Goal: Information Seeking & Learning: Learn about a topic

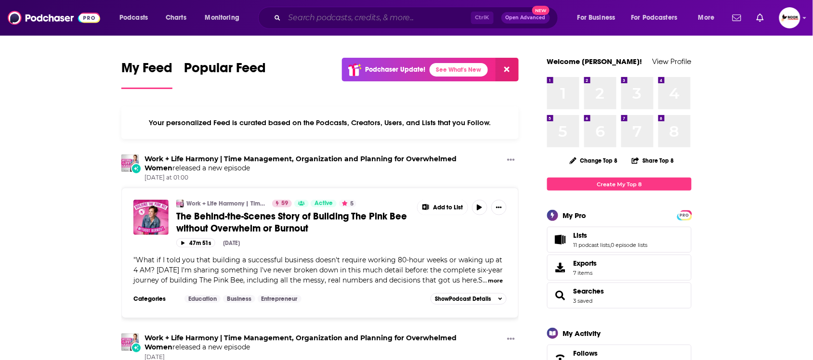
click at [314, 20] on input "Search podcasts, credits, & more..." at bounding box center [378, 17] width 186 height 15
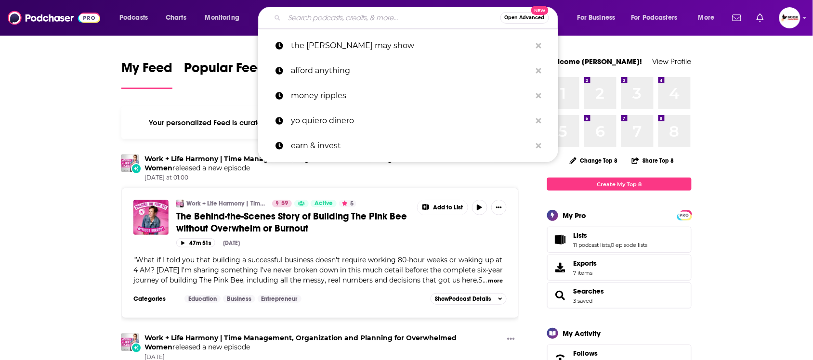
paste input "management/teams Leadership"
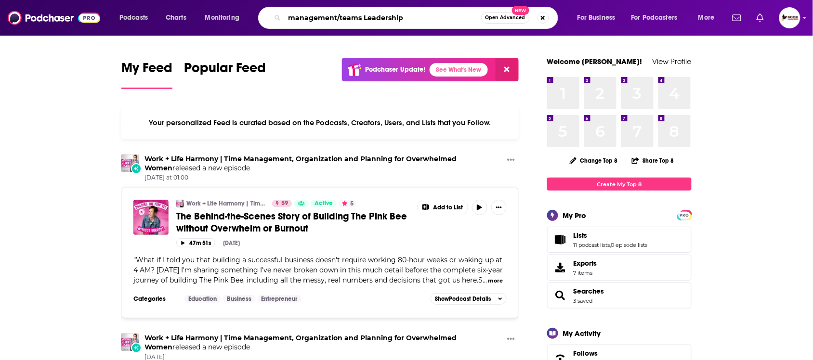
drag, startPoint x: 362, startPoint y: 17, endPoint x: 401, endPoint y: 66, distance: 63.0
click at [336, 18] on input "management/teams Leadership" at bounding box center [383, 17] width 197 height 15
click at [410, 18] on input "management Leadership" at bounding box center [383, 17] width 197 height 15
click at [338, 18] on input "management Leadership" at bounding box center [383, 17] width 197 height 15
type input "management, Leadership"
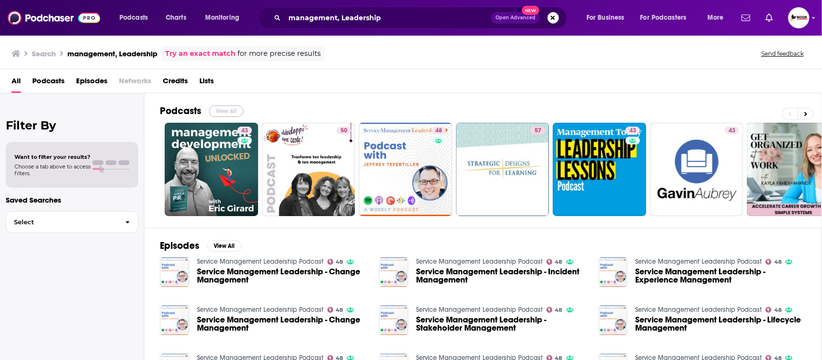
click at [225, 106] on button "View All" at bounding box center [226, 111] width 35 height 12
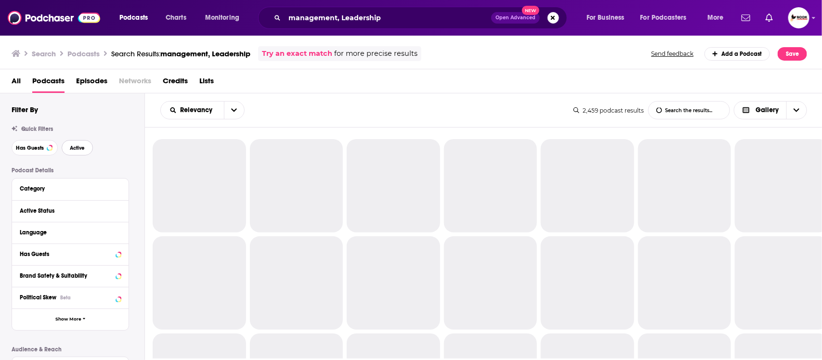
click at [85, 148] on button "Active" at bounding box center [77, 147] width 31 height 15
click at [28, 148] on span "Has Guests" at bounding box center [30, 147] width 28 height 5
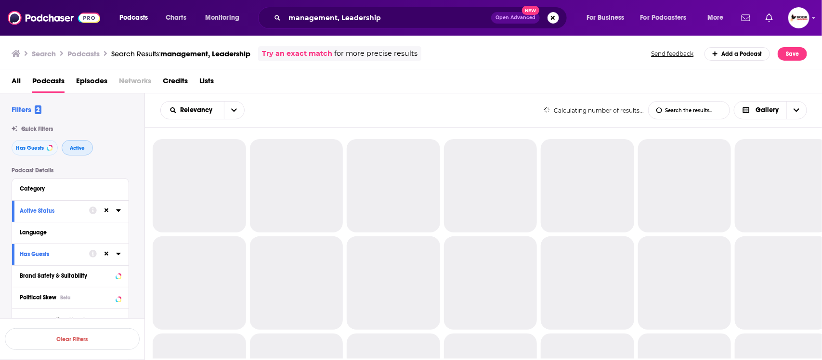
click at [75, 148] on span "Active" at bounding box center [77, 147] width 15 height 5
drag, startPoint x: 32, startPoint y: 148, endPoint x: 68, endPoint y: 148, distance: 36.1
click at [34, 148] on span "Has Guests" at bounding box center [30, 147] width 28 height 5
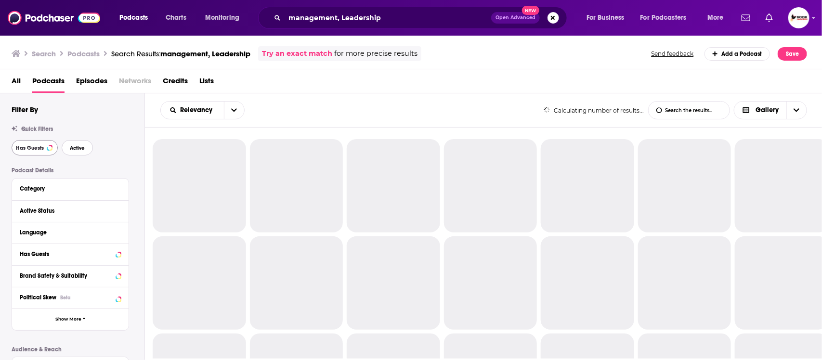
click at [79, 148] on span "Active" at bounding box center [77, 147] width 15 height 5
click at [37, 148] on span "Has Guests" at bounding box center [30, 147] width 28 height 5
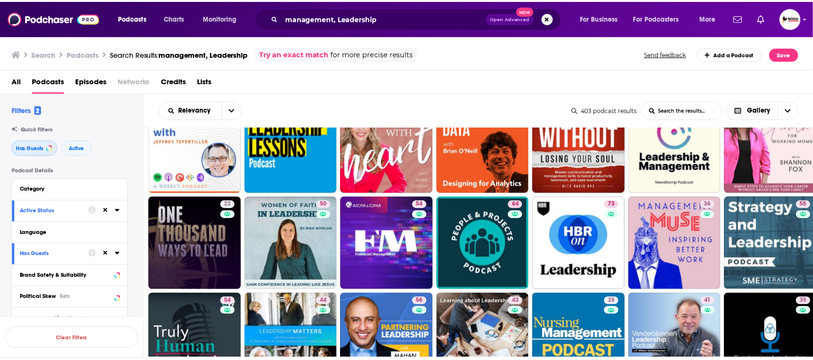
scroll to position [60, 0]
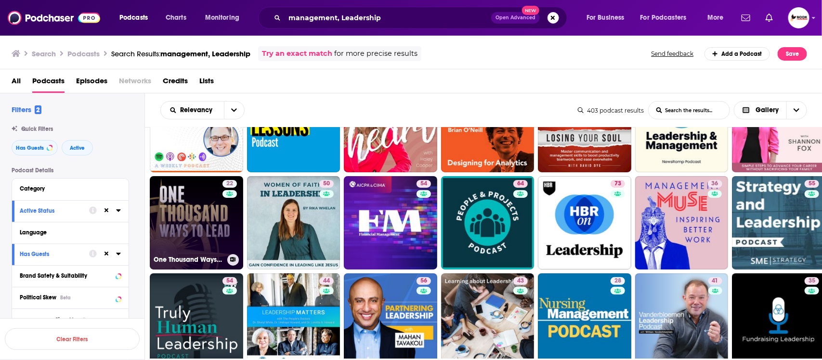
click at [211, 216] on link "22 One Thousand Ways To Lead: Leadership skills, people management techniques, …" at bounding box center [196, 222] width 93 height 93
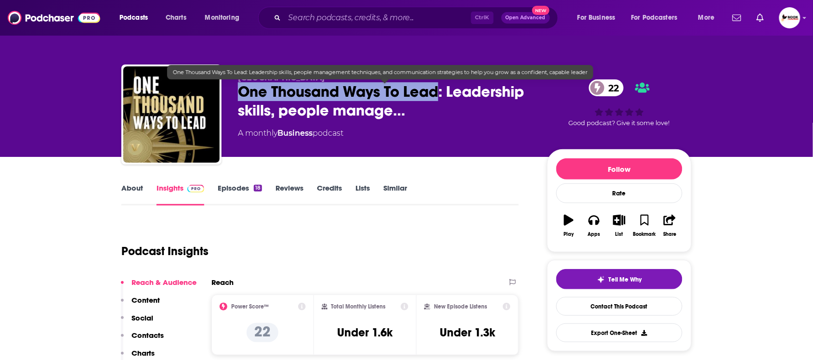
drag, startPoint x: 234, startPoint y: 94, endPoint x: 439, endPoint y: 94, distance: 205.2
click at [439, 92] on div "Vanderbilt University One Thousand Ways To Lead: Leadership skills, people mana…" at bounding box center [406, 117] width 570 height 104
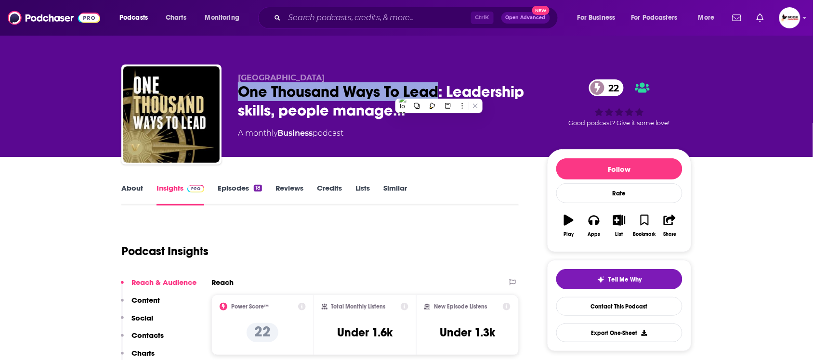
copy h2 "One Thousand Ways To Lead"
click at [150, 288] on p "Contacts" at bounding box center [148, 335] width 32 height 9
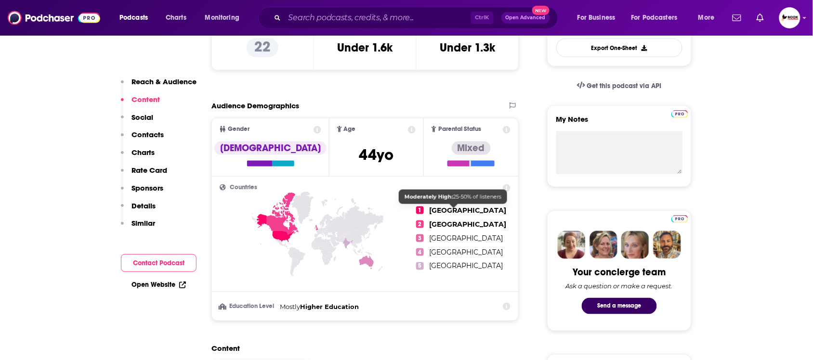
scroll to position [285, 0]
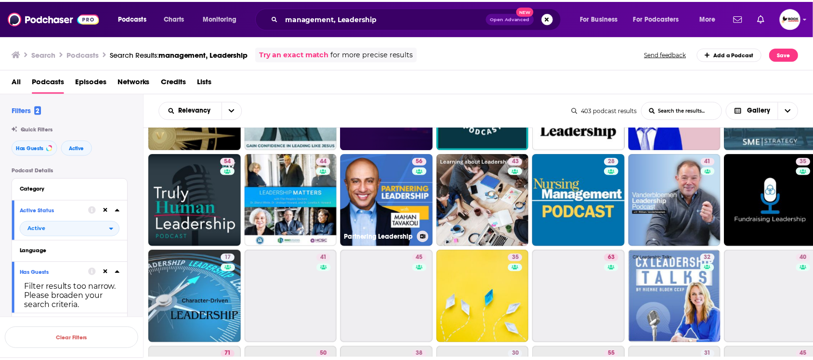
scroll to position [181, 0]
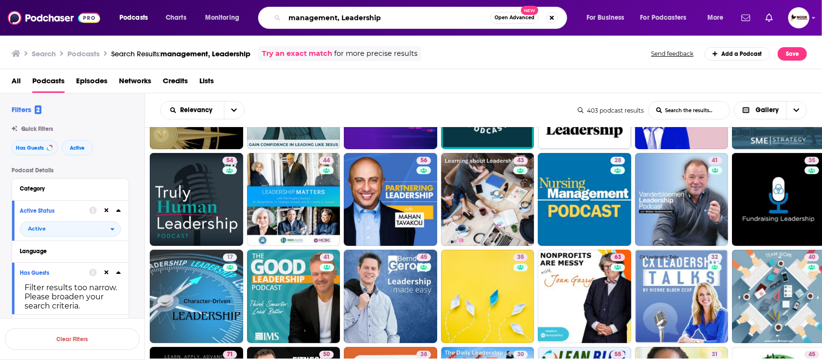
click at [401, 17] on input "management, Leadership" at bounding box center [388, 17] width 206 height 15
paste input "grief, fatherhood"
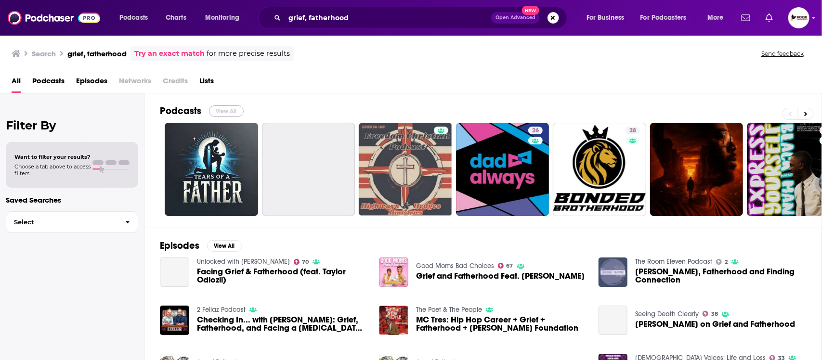
click at [224, 106] on button "View All" at bounding box center [226, 111] width 35 height 12
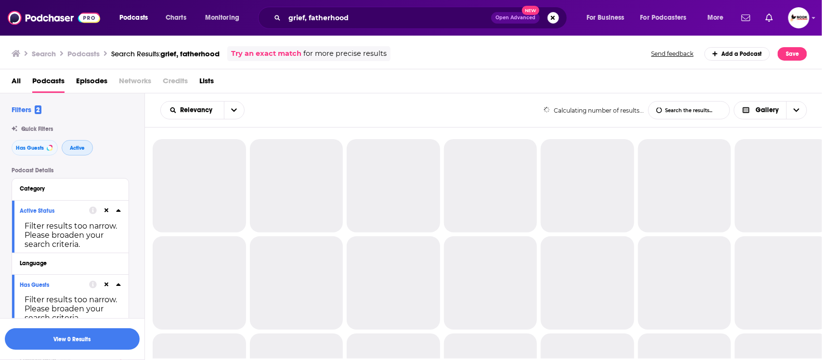
click at [76, 151] on span "Active" at bounding box center [77, 147] width 15 height 5
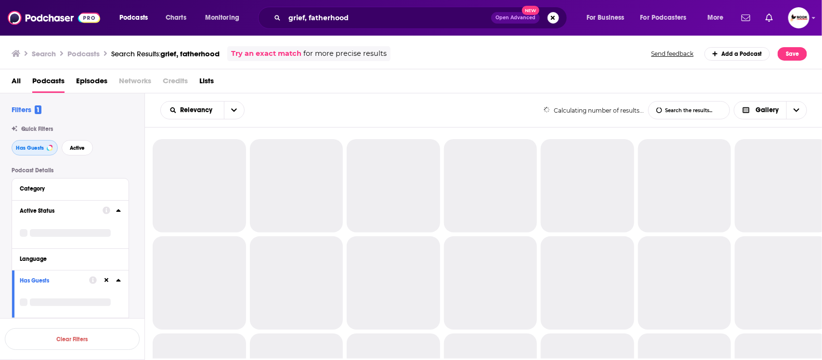
click at [36, 151] on span "Has Guests" at bounding box center [30, 147] width 28 height 5
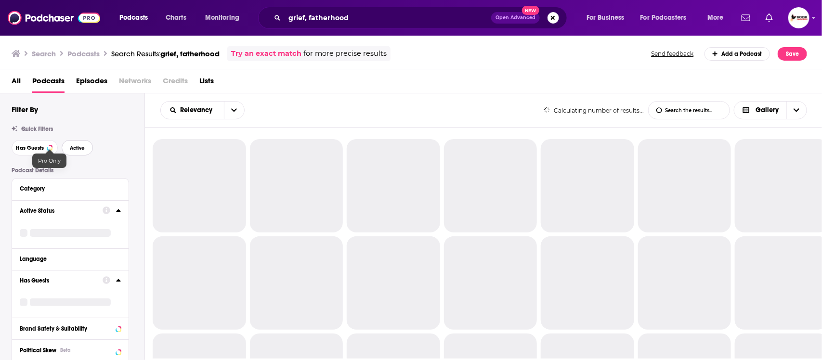
click at [83, 150] on span "Active" at bounding box center [77, 147] width 15 height 5
click at [35, 150] on span "Has Guests" at bounding box center [30, 147] width 28 height 5
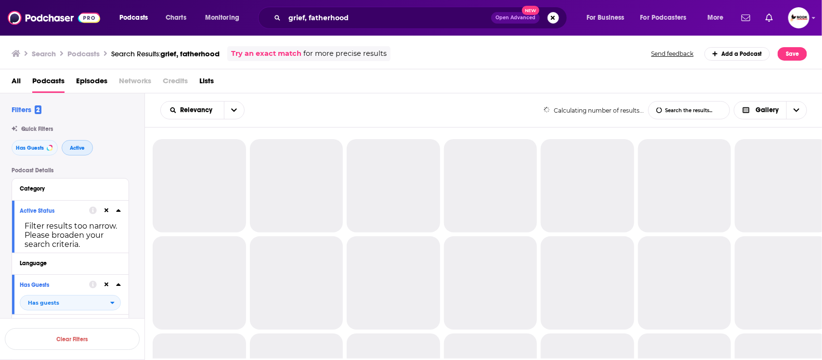
click at [71, 150] on span "Active" at bounding box center [77, 147] width 15 height 5
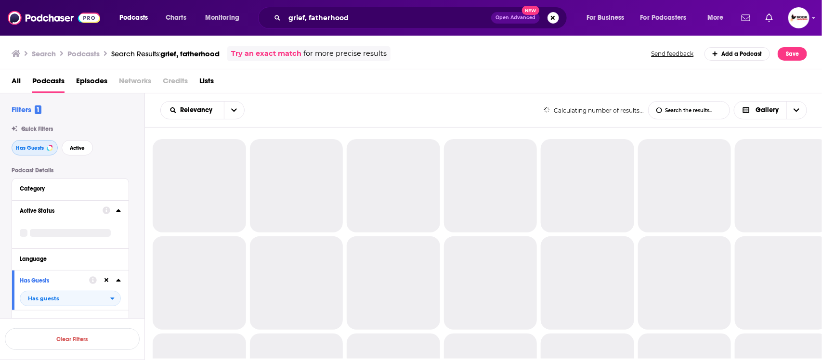
click at [29, 151] on span "Has Guests" at bounding box center [30, 147] width 28 height 5
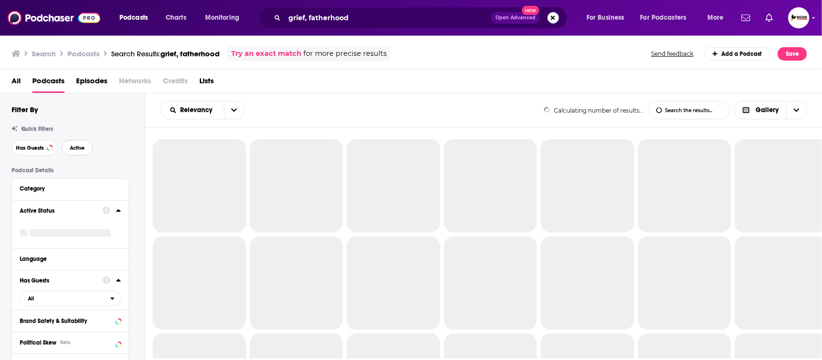
click at [78, 151] on span "Active" at bounding box center [77, 147] width 15 height 5
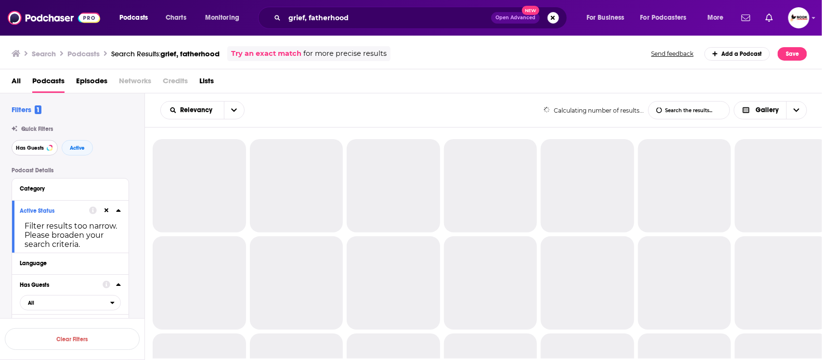
click at [23, 152] on button "Has Guests" at bounding box center [35, 147] width 46 height 15
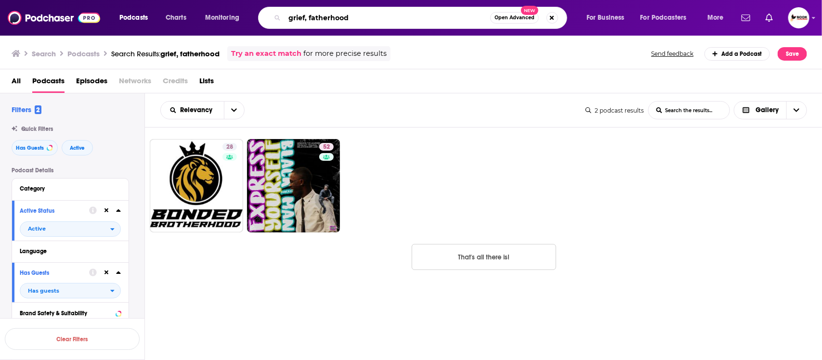
click at [292, 18] on input "grief, fatherhood" at bounding box center [388, 17] width 206 height 15
type input "grief, fatherhood"
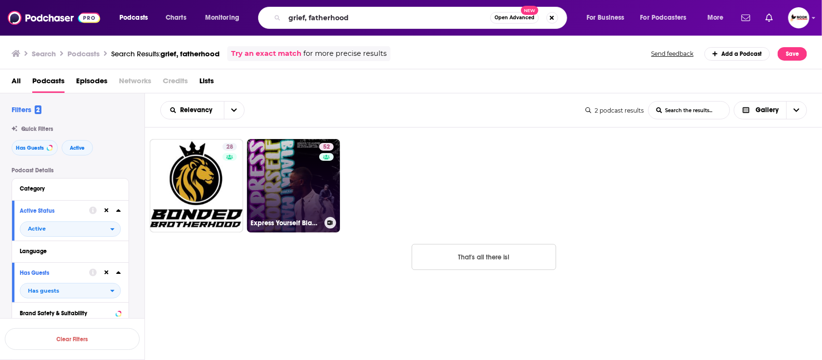
click at [313, 185] on link "52 Express Yourself Black Man" at bounding box center [293, 185] width 93 height 93
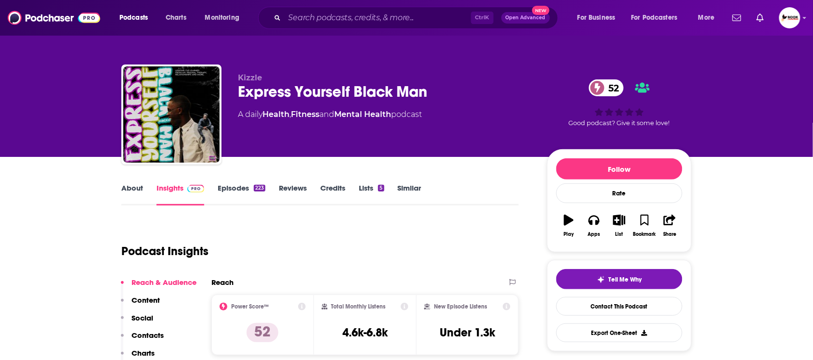
click at [134, 190] on link "About" at bounding box center [132, 195] width 22 height 22
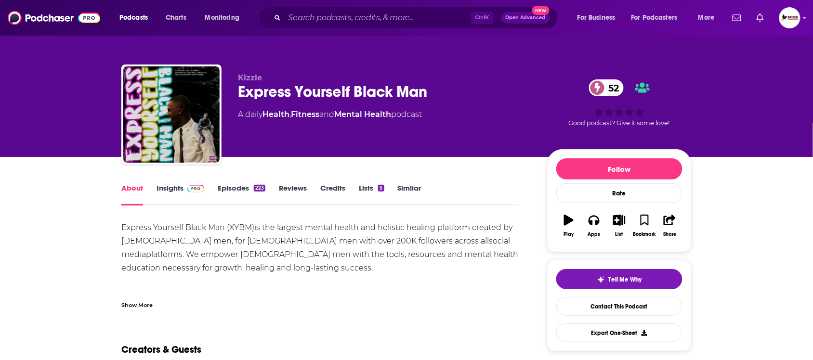
click at [136, 288] on div "Show More" at bounding box center [136, 304] width 31 height 9
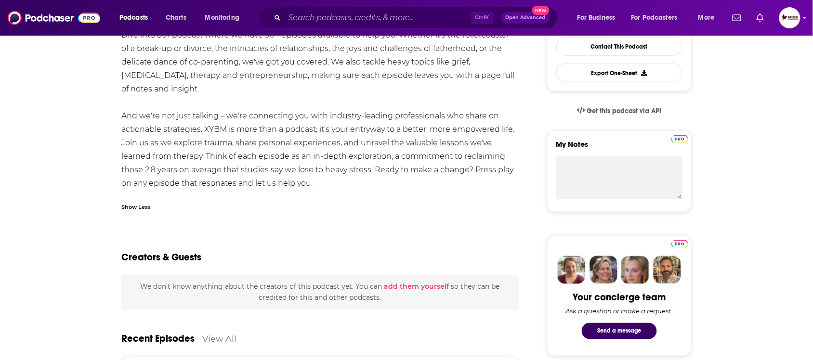
scroll to position [241, 0]
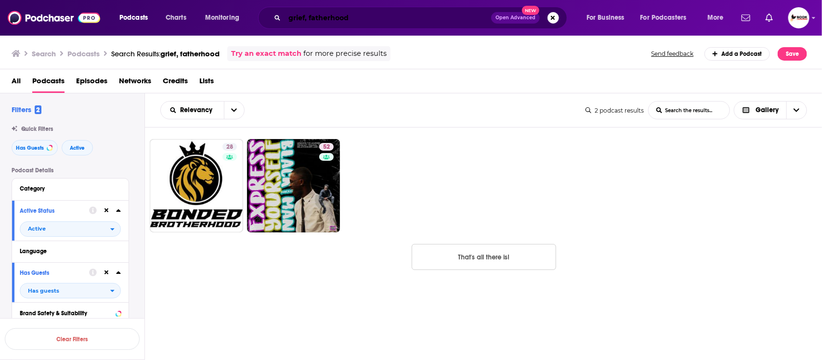
click at [296, 17] on input "grief, fatherhood" at bounding box center [388, 17] width 207 height 15
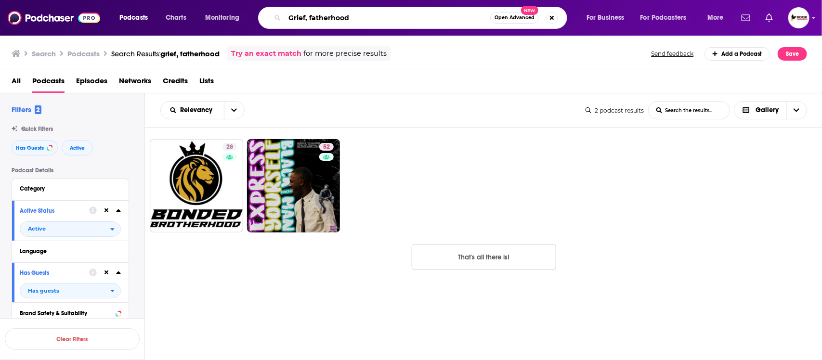
drag, startPoint x: 307, startPoint y: 18, endPoint x: 377, endPoint y: 18, distance: 69.8
click at [377, 18] on input "Grief, fatherhood" at bounding box center [388, 17] width 206 height 15
type input "Grief"
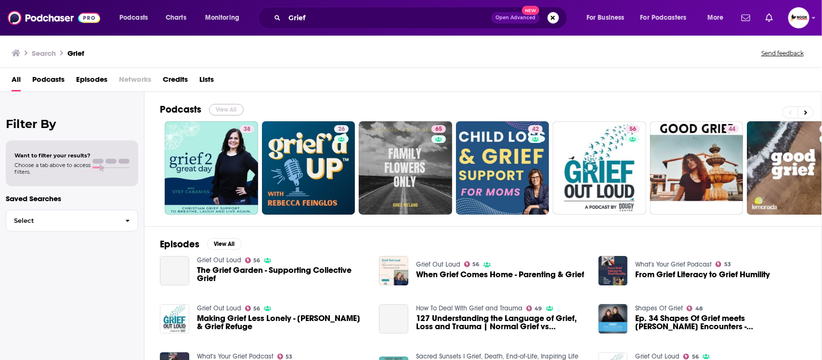
click at [234, 112] on button "View All" at bounding box center [226, 110] width 35 height 12
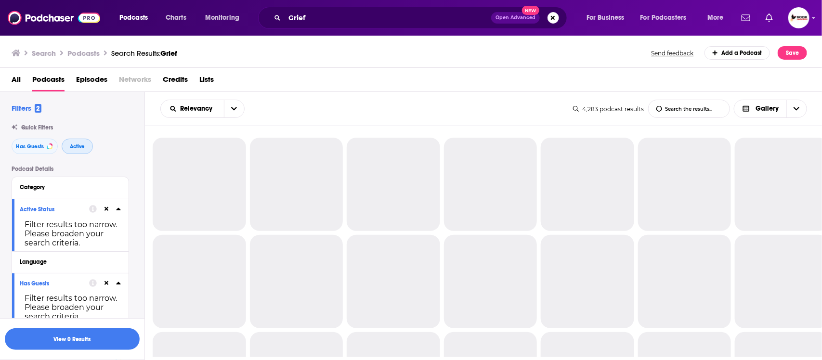
click at [80, 147] on span "Active" at bounding box center [77, 146] width 15 height 5
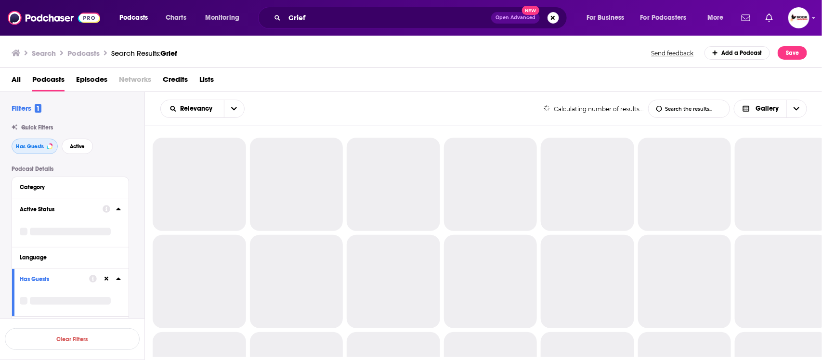
click at [36, 145] on span "Has Guests" at bounding box center [30, 146] width 28 height 5
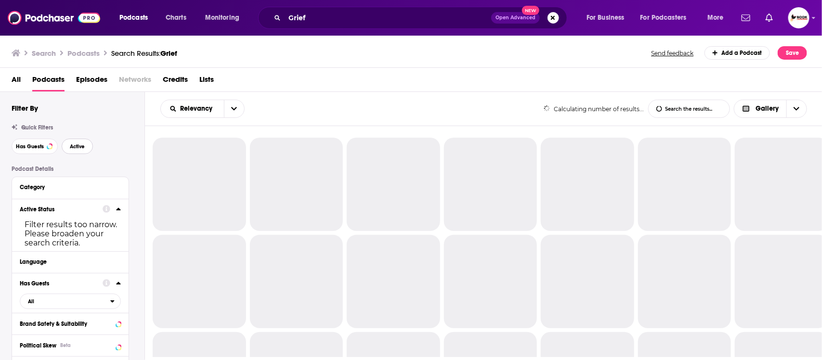
click at [75, 145] on span "Active" at bounding box center [77, 146] width 15 height 5
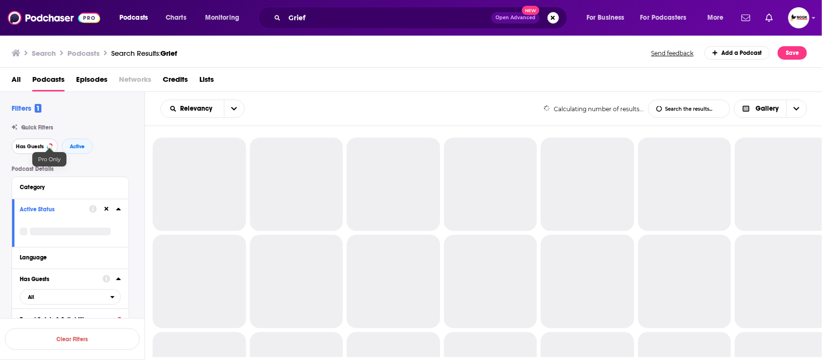
click at [32, 146] on span "Has Guests" at bounding box center [30, 146] width 28 height 5
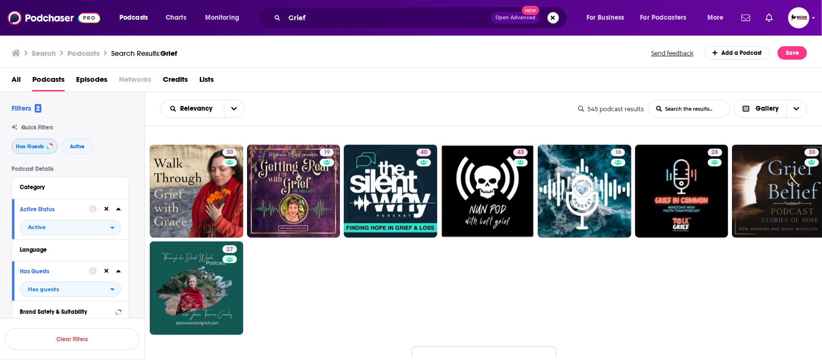
scroll to position [606, 0]
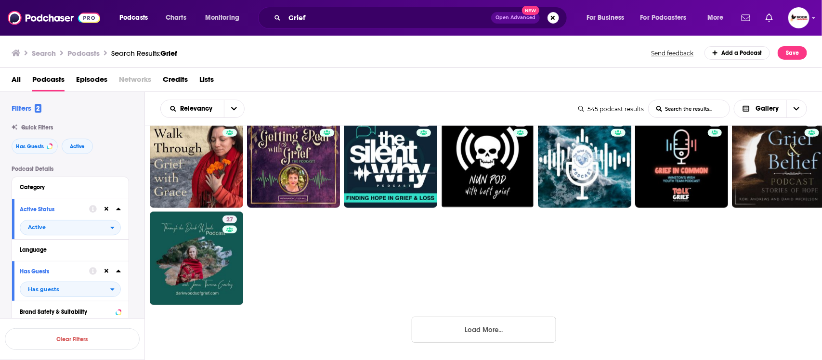
click at [515, 288] on button "Load More..." at bounding box center [484, 330] width 145 height 26
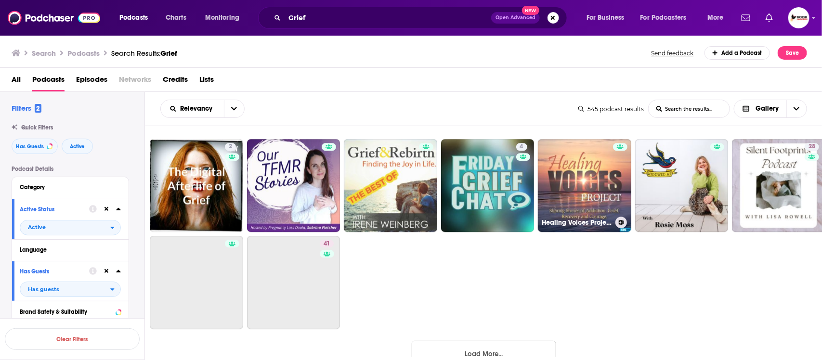
scroll to position [1268, 0]
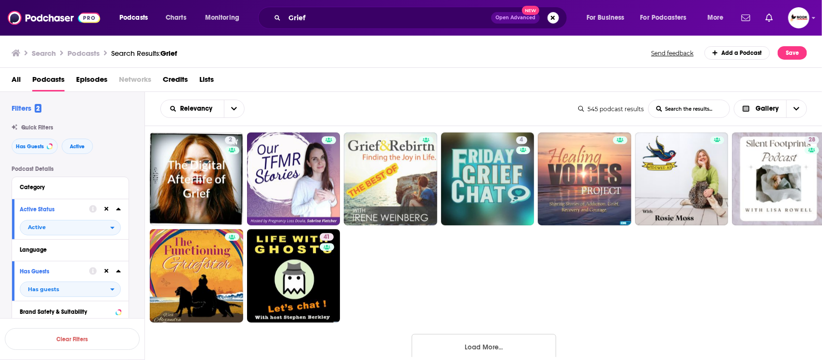
click at [501, 288] on button "Load More..." at bounding box center [484, 347] width 145 height 26
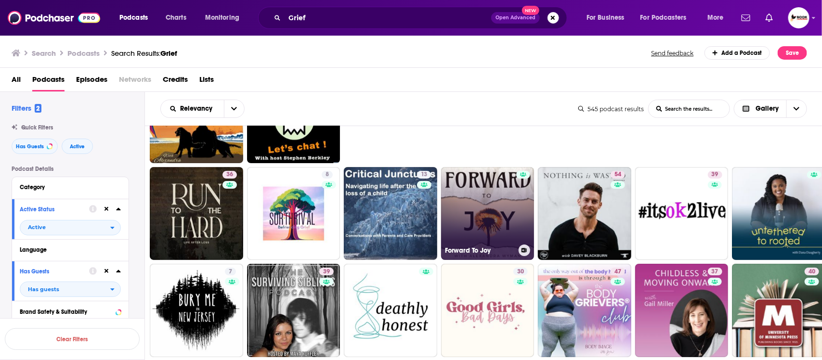
scroll to position [1449, 0]
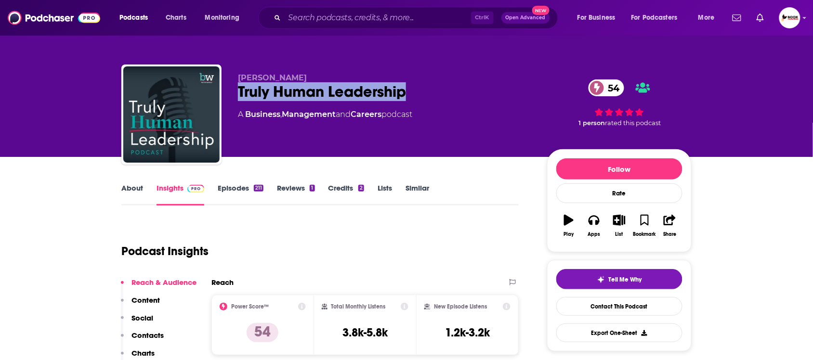
drag, startPoint x: 346, startPoint y: 95, endPoint x: 407, endPoint y: 92, distance: 61.2
click at [407, 92] on div "Barry-Wehmiller Truly Human Leadership 54 A Business , Management and Careers p…" at bounding box center [406, 117] width 570 height 104
drag, startPoint x: 157, startPoint y: 336, endPoint x: 165, endPoint y: 341, distance: 9.5
click at [157, 336] on p "Contacts" at bounding box center [148, 335] width 32 height 9
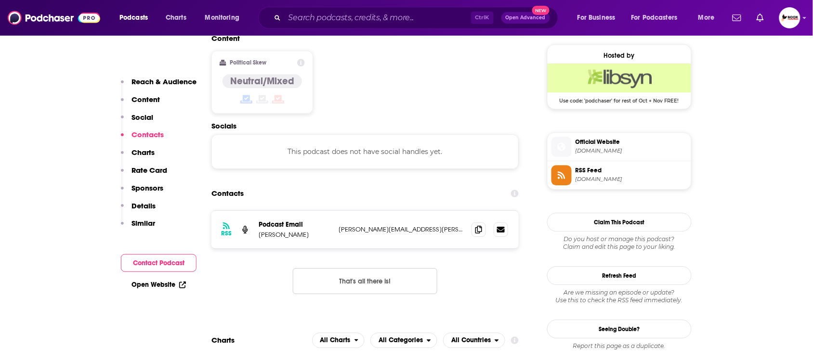
scroll to position [777, 0]
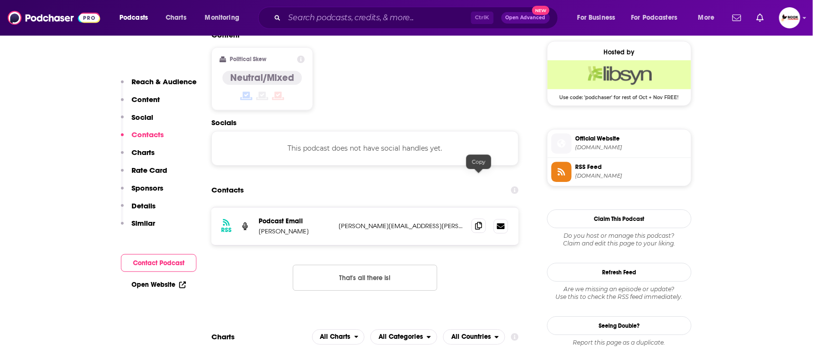
click at [480, 222] on icon at bounding box center [478, 226] width 7 height 8
click at [157, 78] on p "Reach & Audience" at bounding box center [164, 81] width 65 height 9
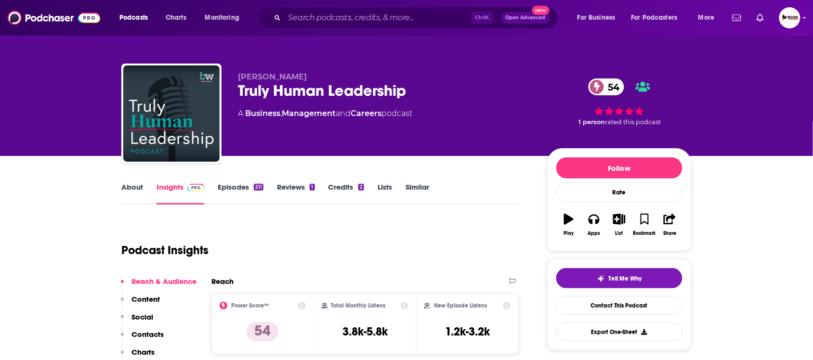
scroll to position [0, 0]
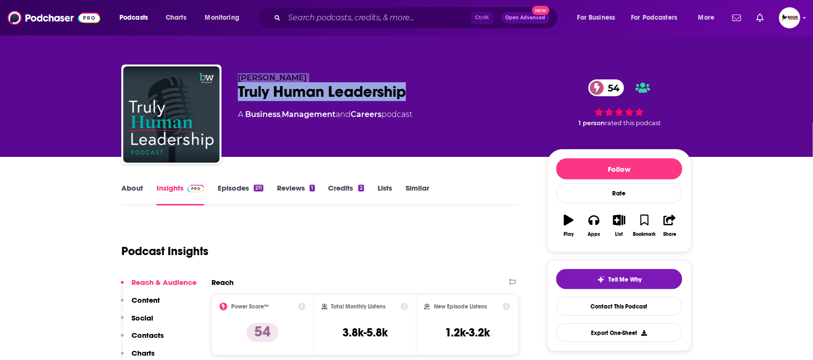
drag, startPoint x: 418, startPoint y: 94, endPoint x: 228, endPoint y: 71, distance: 191.1
click at [228, 71] on div "Barry-Wehmiller Truly Human Leadership 54 A Business , Management and Careers p…" at bounding box center [406, 117] width 570 height 104
copy div "Barry-Wehmiller Truly Human Leadership"
click at [142, 335] on p "Contacts" at bounding box center [148, 335] width 32 height 9
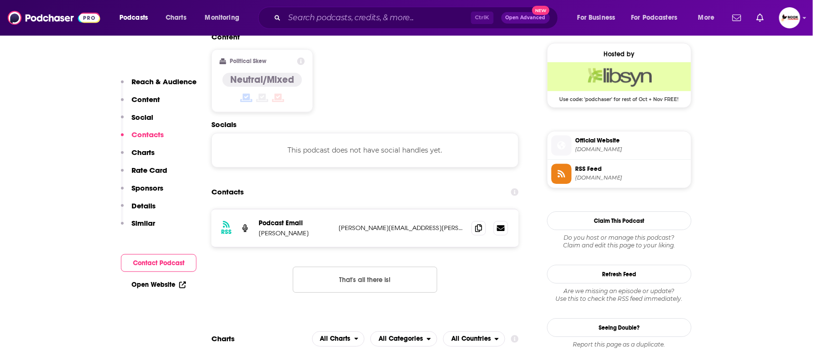
scroll to position [777, 0]
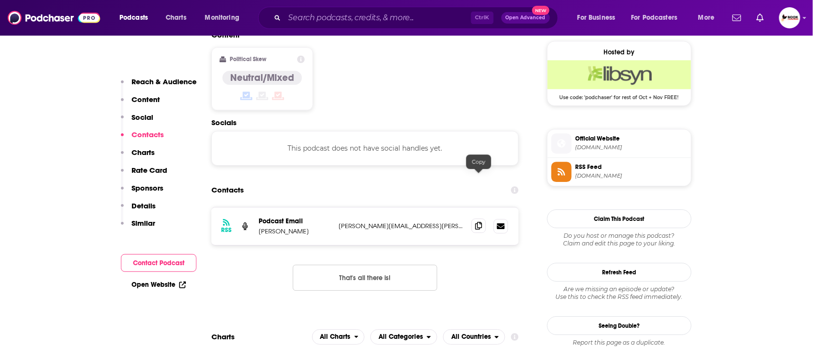
click at [478, 222] on icon at bounding box center [478, 226] width 7 height 8
click at [168, 283] on link "Open Website" at bounding box center [159, 285] width 54 height 8
click at [153, 79] on p "Reach & Audience" at bounding box center [164, 81] width 65 height 9
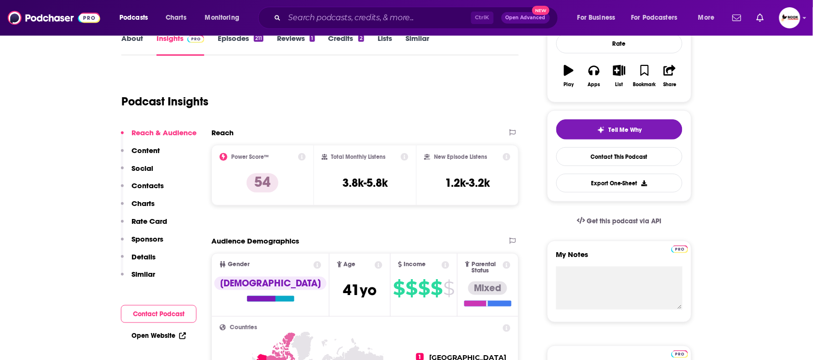
scroll to position [143, 0]
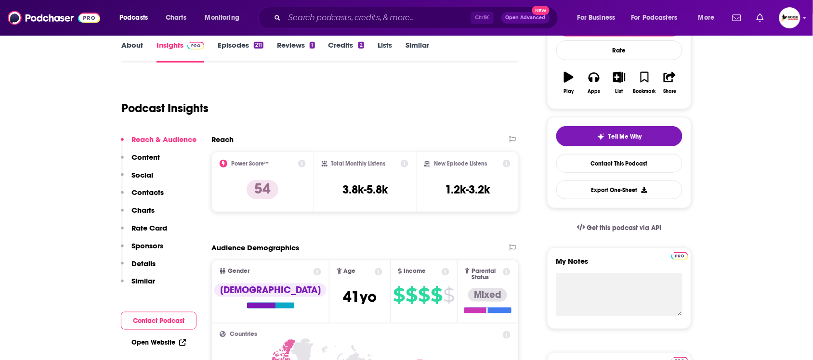
click at [133, 45] on link "About" at bounding box center [132, 51] width 22 height 22
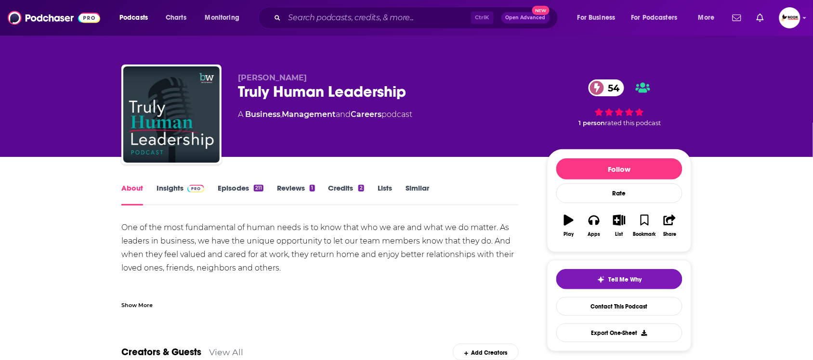
click at [132, 307] on div "Show More" at bounding box center [136, 304] width 31 height 9
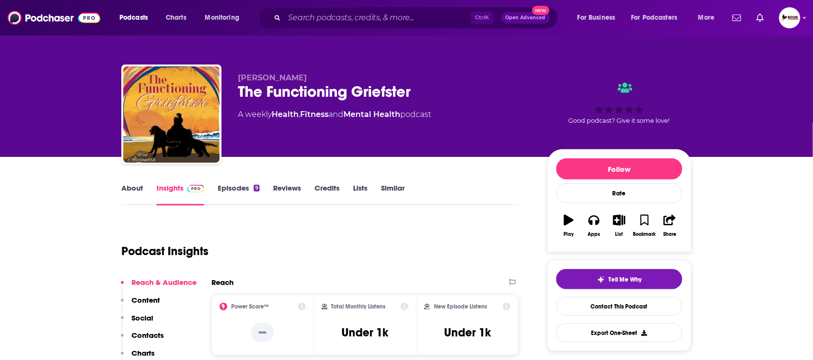
click at [150, 335] on p "Contacts" at bounding box center [148, 335] width 32 height 9
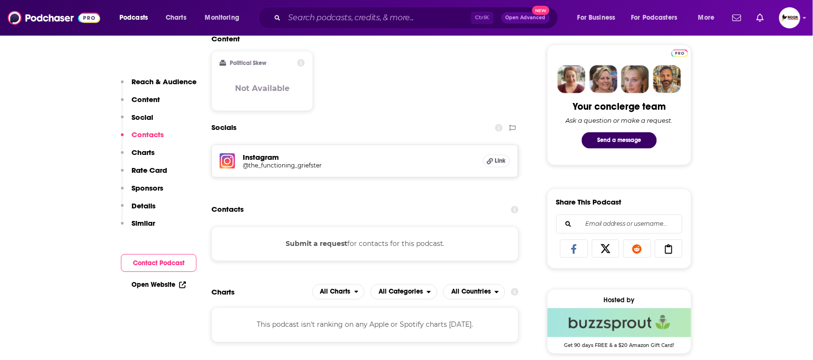
scroll to position [519, 0]
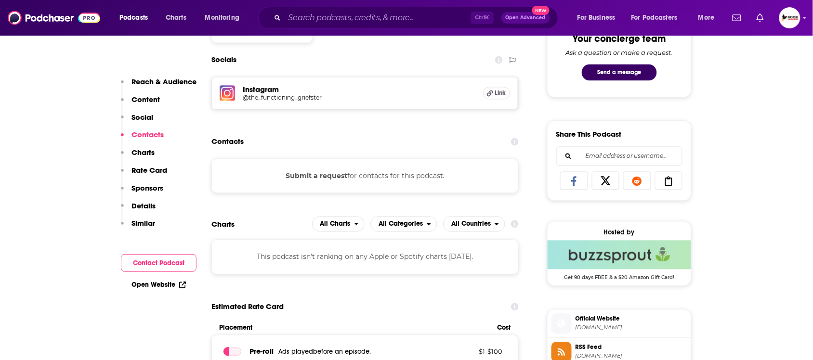
click at [168, 284] on link "Open Website" at bounding box center [159, 285] width 54 height 8
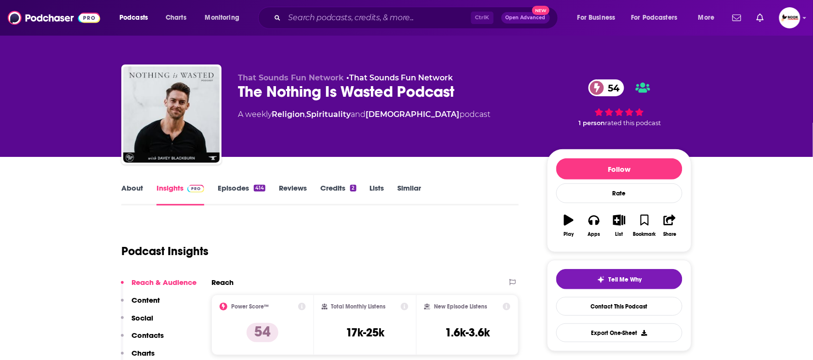
click at [141, 331] on p "Contacts" at bounding box center [148, 335] width 32 height 9
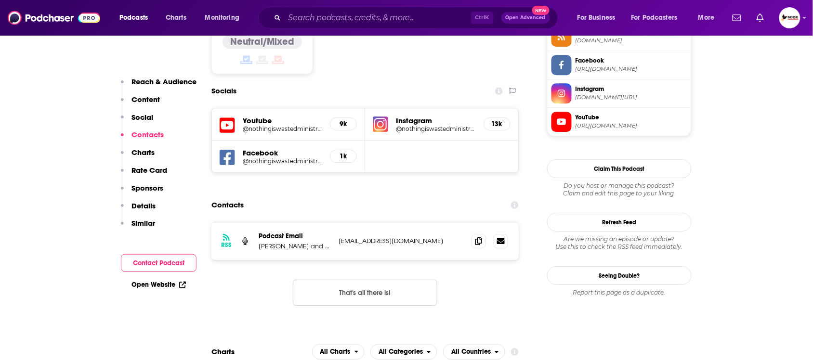
scroll to position [827, 0]
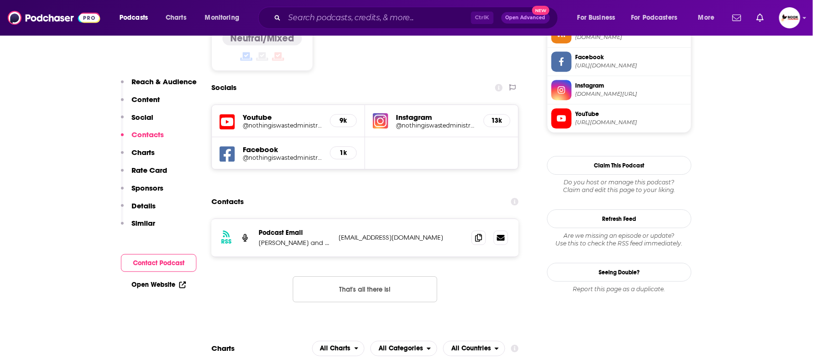
click at [153, 80] on p "Reach & Audience" at bounding box center [164, 81] width 65 height 9
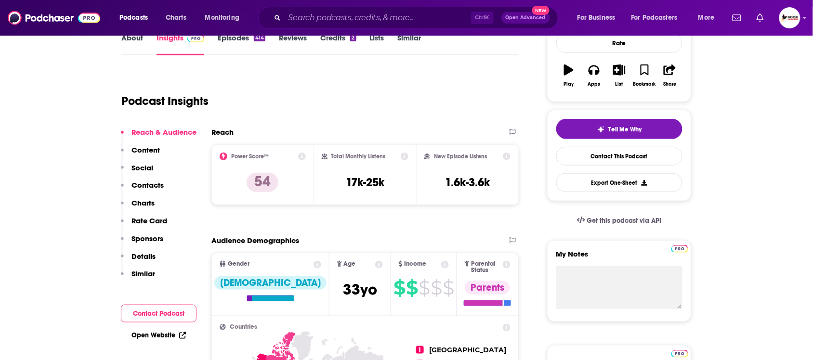
scroll to position [143, 0]
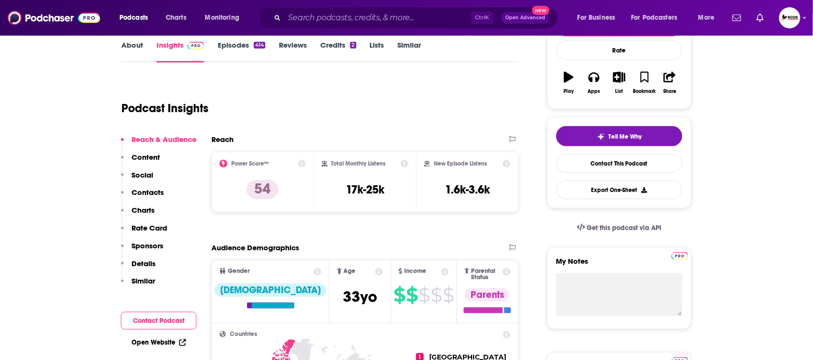
click at [133, 51] on link "About" at bounding box center [132, 51] width 22 height 22
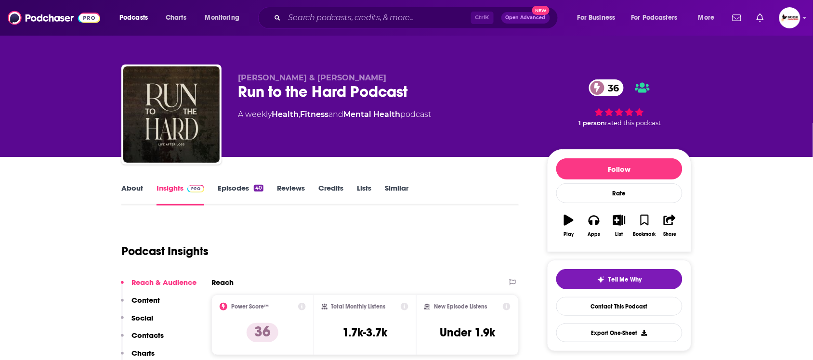
click at [127, 188] on link "About" at bounding box center [132, 195] width 22 height 22
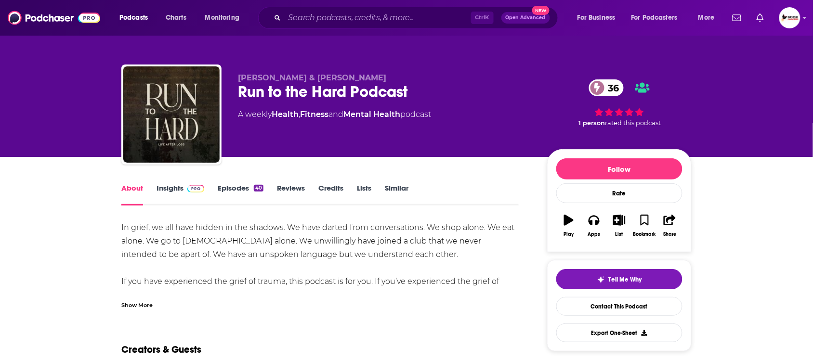
click at [147, 304] on div "Show More" at bounding box center [136, 304] width 31 height 9
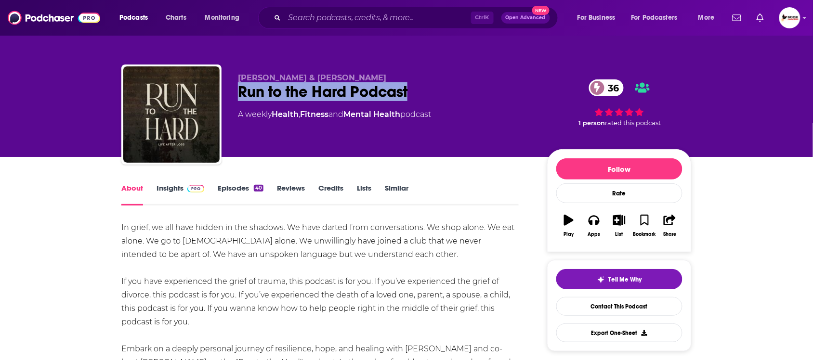
drag, startPoint x: 421, startPoint y: 93, endPoint x: 239, endPoint y: 90, distance: 181.6
click at [239, 90] on div "Run to the Hard Podcast 36" at bounding box center [385, 91] width 294 height 19
copy h1 "Run to the Hard Podcast"
